Goal: Entertainment & Leisure: Consume media (video, audio)

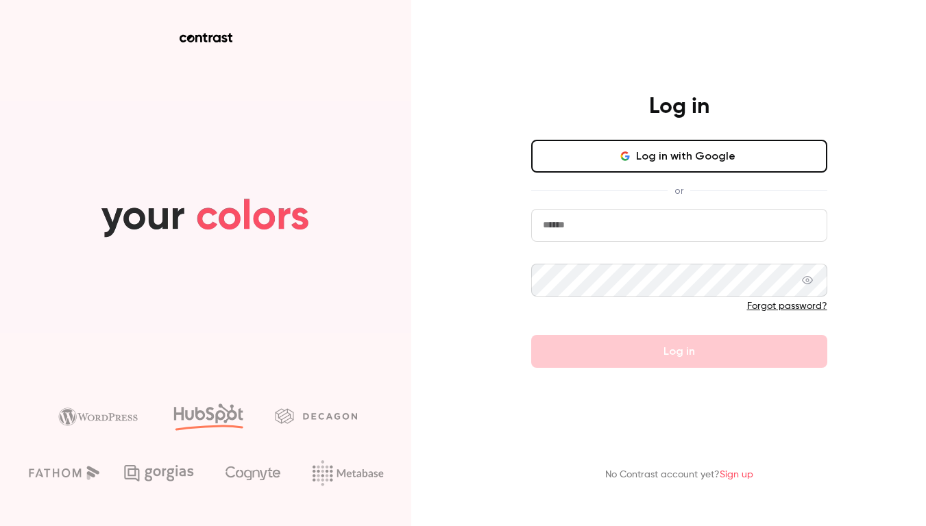
click at [695, 231] on input "email" at bounding box center [679, 225] width 296 height 33
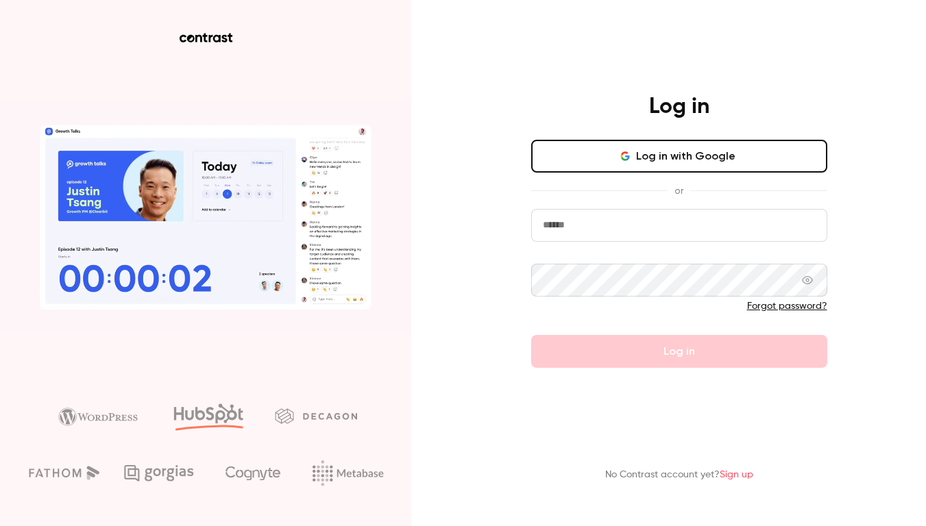
paste input "**********"
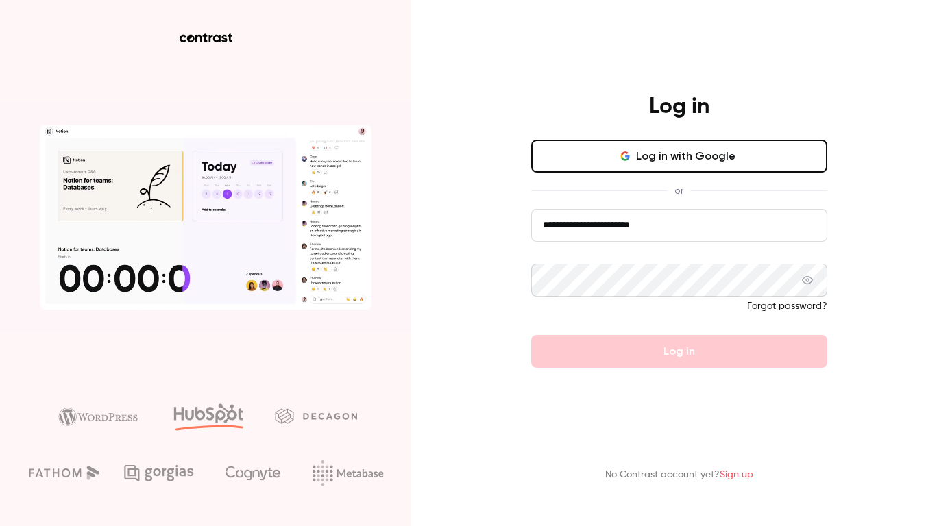
type input "**********"
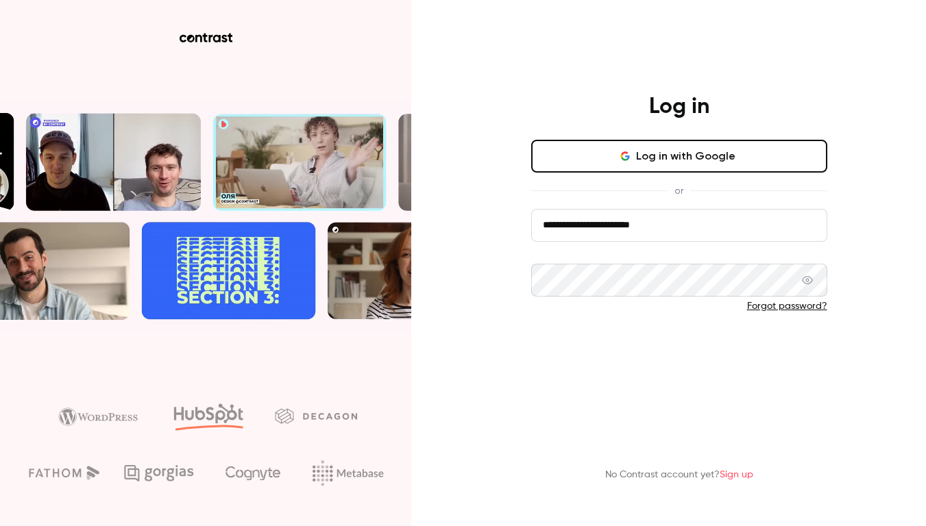
click at [676, 345] on button "Log in" at bounding box center [679, 351] width 296 height 33
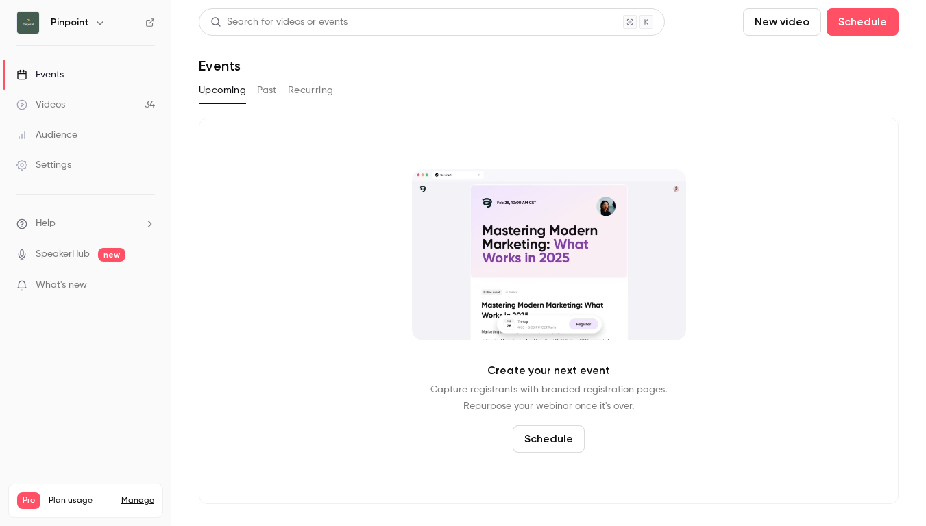
click at [83, 167] on link "Settings" at bounding box center [85, 165] width 171 height 30
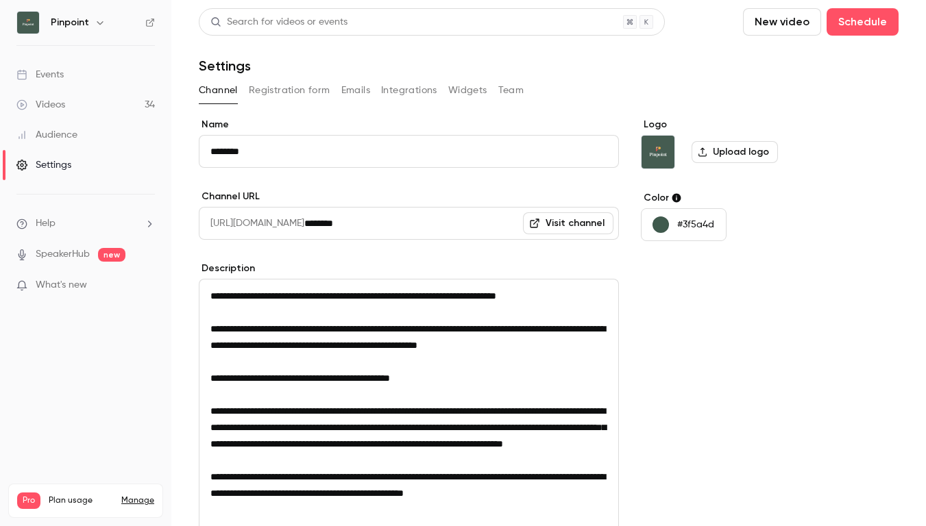
click at [305, 99] on button "Registration form" at bounding box center [290, 90] width 82 height 22
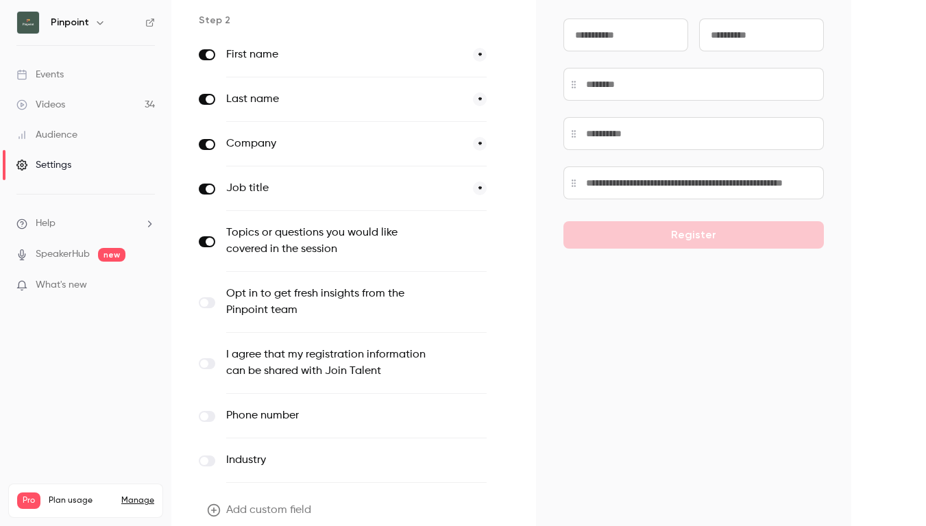
scroll to position [191, 0]
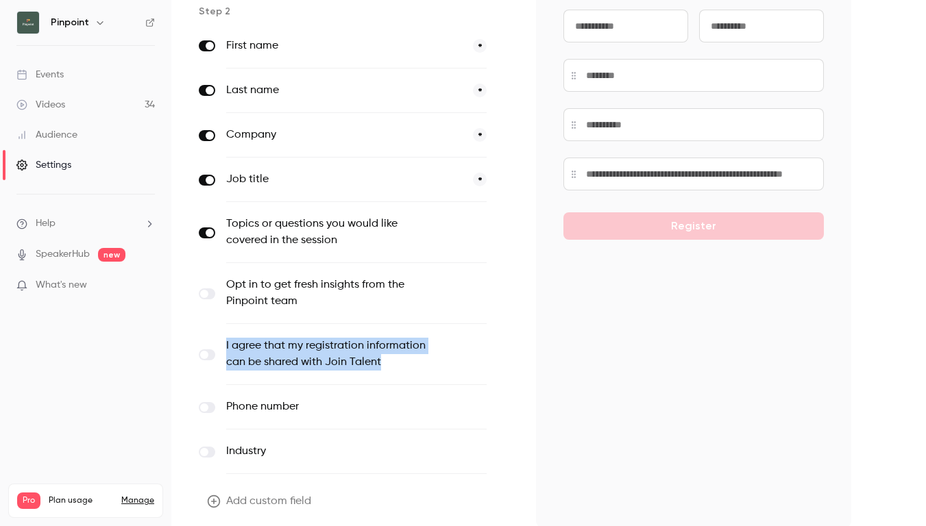
drag, startPoint x: 387, startPoint y: 363, endPoint x: 226, endPoint y: 347, distance: 161.1
click at [226, 347] on label "I agree that my registration information can be shared with Join Talent" at bounding box center [328, 354] width 204 height 33
copy label "I agree that my registration information can be shared with Join Talent"
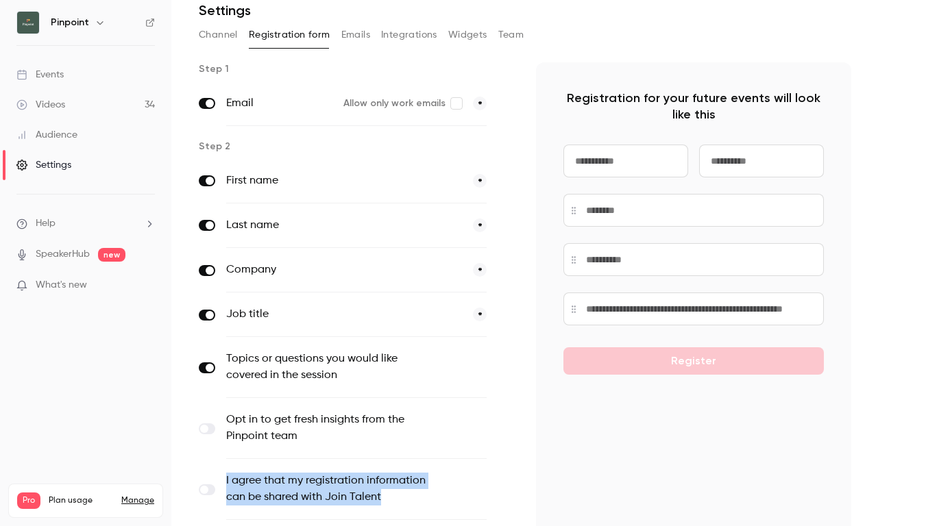
scroll to position [41, 0]
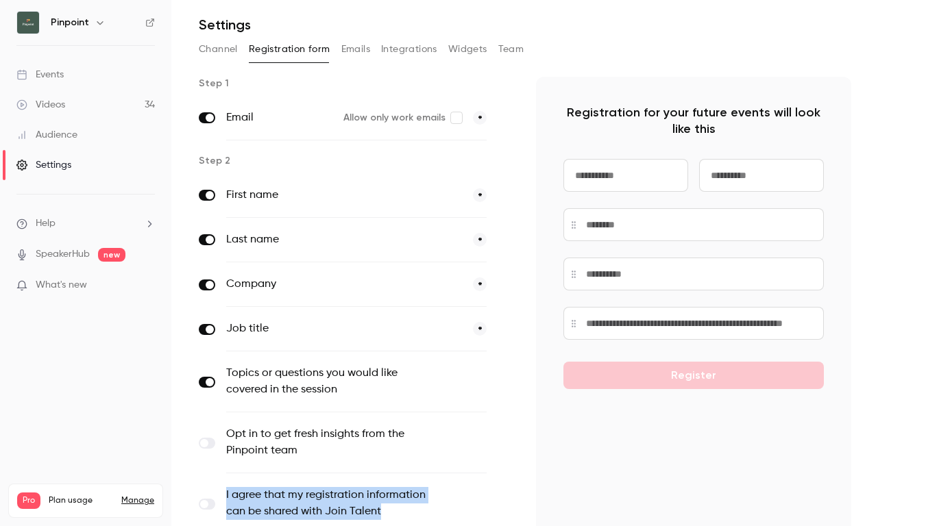
click at [348, 56] on button "Emails" at bounding box center [355, 49] width 29 height 22
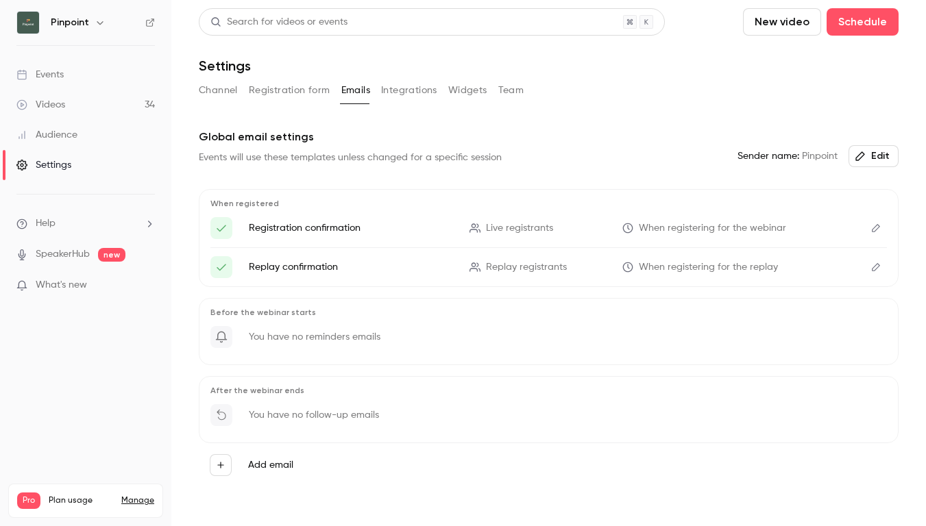
click at [62, 76] on div "Events" at bounding box center [39, 75] width 47 height 14
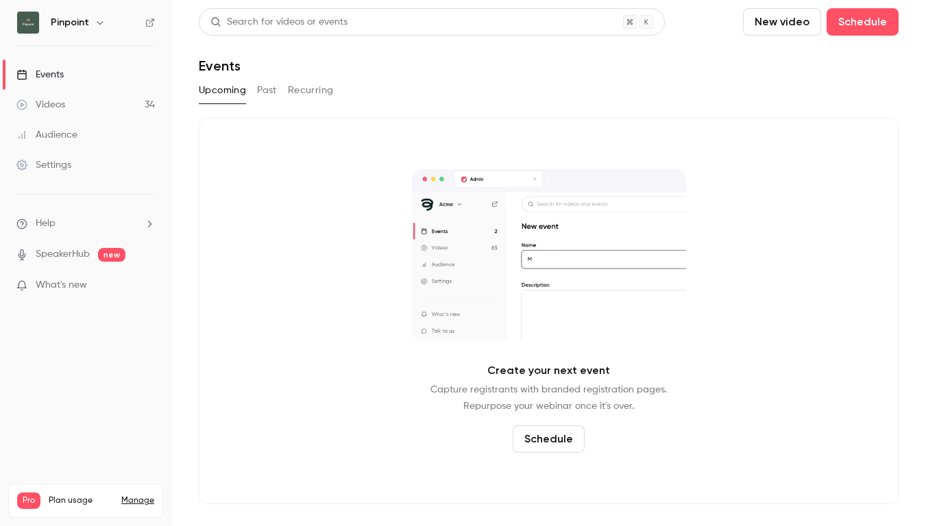
click at [62, 106] on div "Videos" at bounding box center [40, 105] width 49 height 14
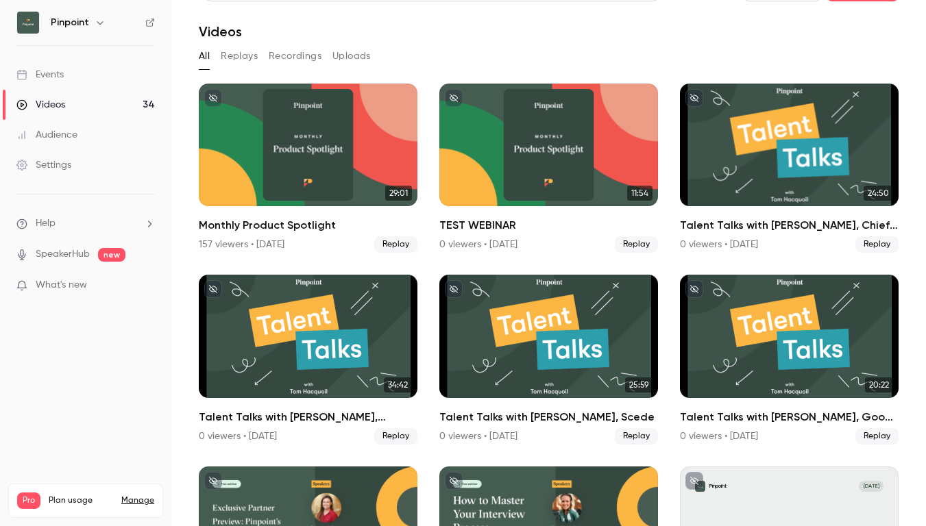
scroll to position [28, 0]
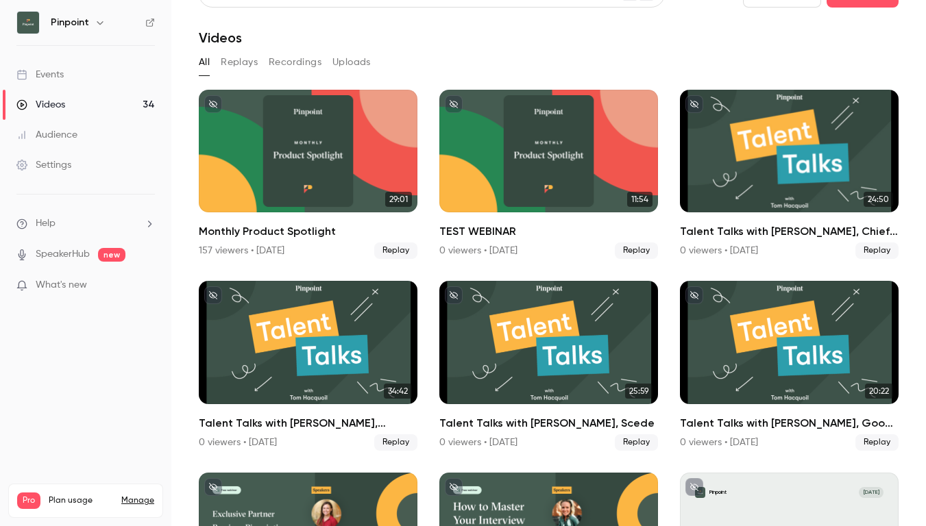
click at [133, 68] on link "Events" at bounding box center [85, 75] width 171 height 30
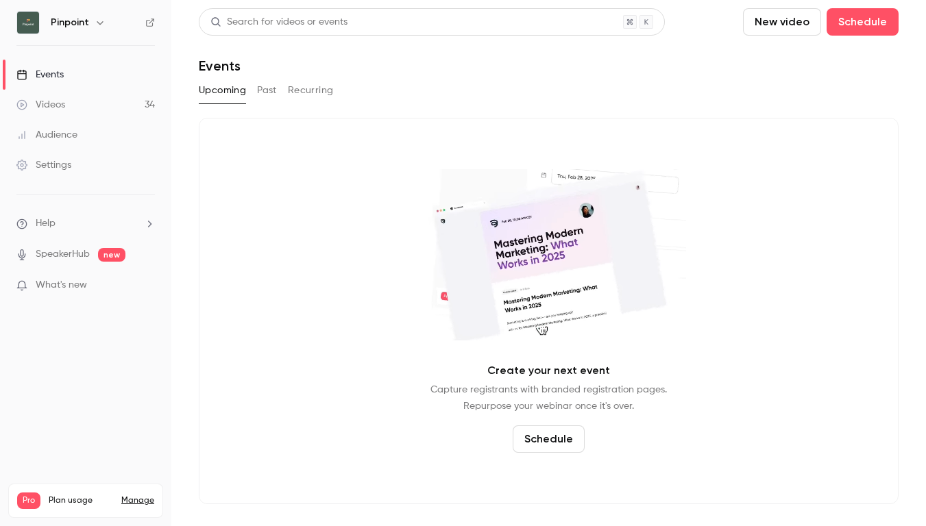
click at [258, 93] on button "Past" at bounding box center [267, 90] width 20 height 22
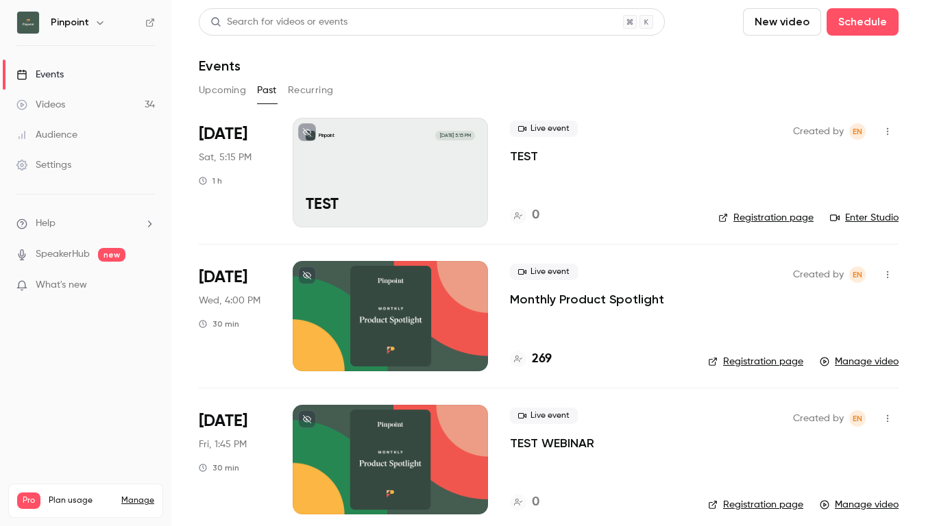
click at [524, 297] on p "Monthly Product Spotlight" at bounding box center [587, 299] width 154 height 16
